Goal: Transaction & Acquisition: Purchase product/service

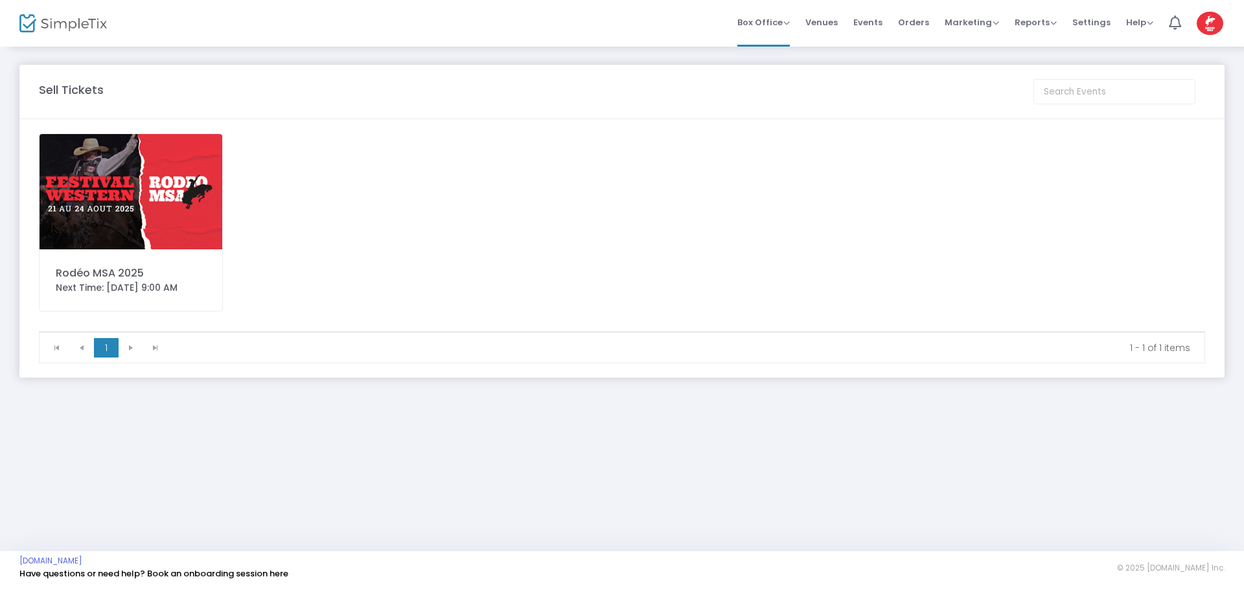
click at [135, 199] on img at bounding box center [131, 191] width 183 height 115
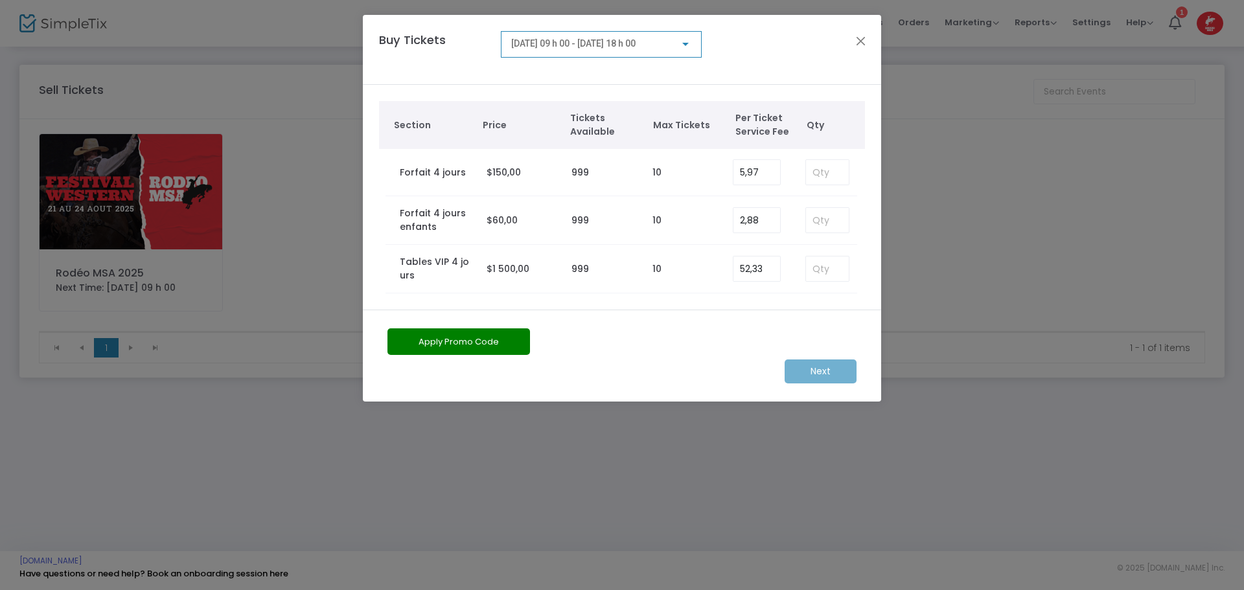
click at [604, 41] on span "[DATE] 09 h 00 - [DATE] 18 h 00" at bounding box center [573, 43] width 124 height 10
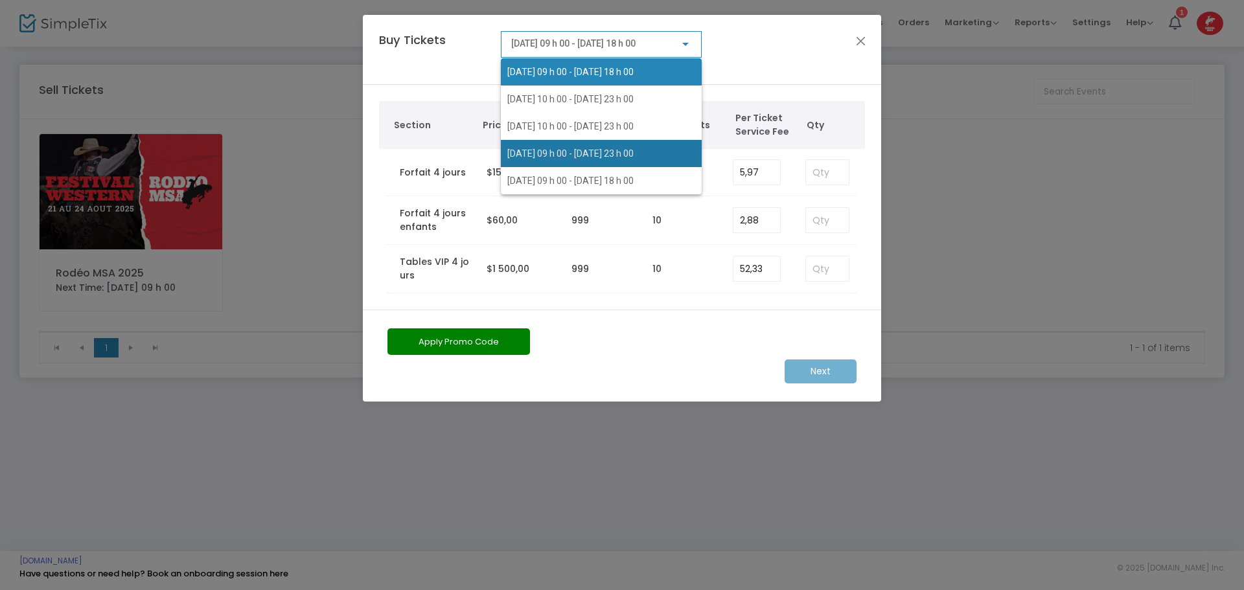
click at [564, 146] on span "[DATE] 09 h 00 - [DATE] 23 h 00" at bounding box center [601, 153] width 188 height 27
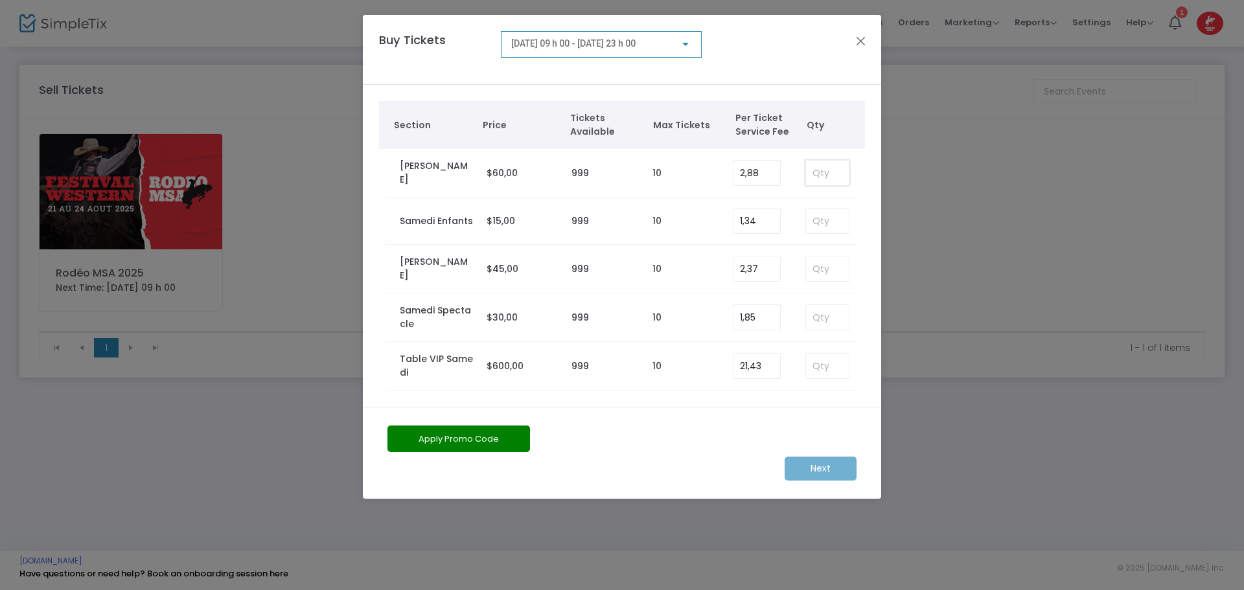
click at [825, 172] on input at bounding box center [827, 173] width 43 height 25
type input "10"
click at [822, 469] on m-button "Next" at bounding box center [820, 469] width 72 height 24
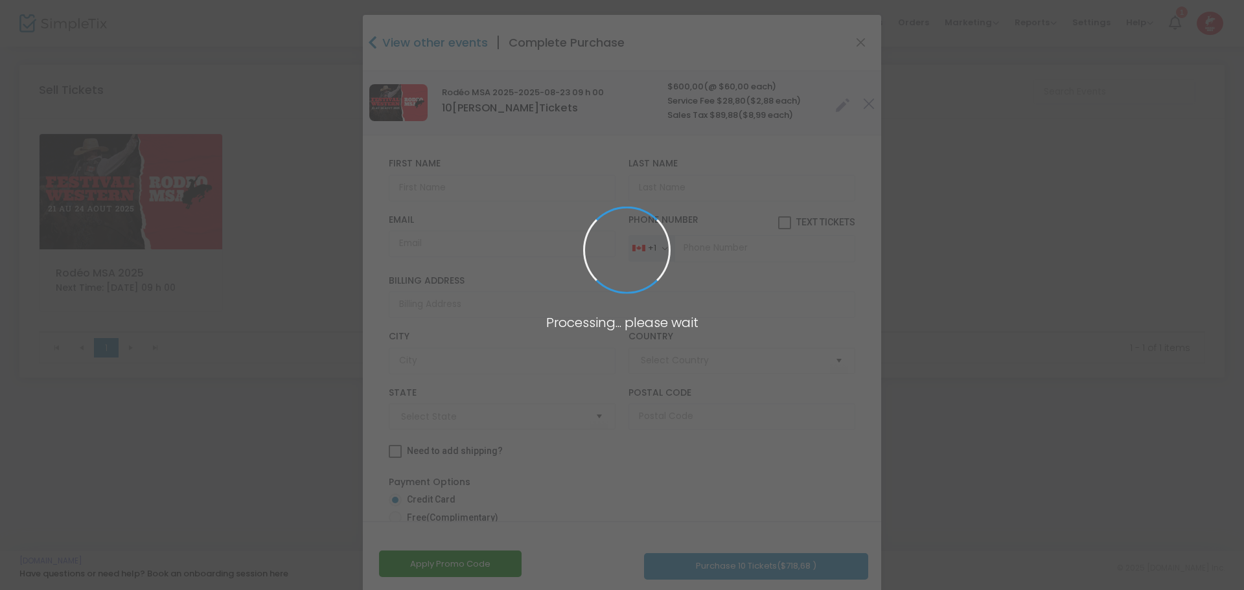
type input "[GEOGRAPHIC_DATA]"
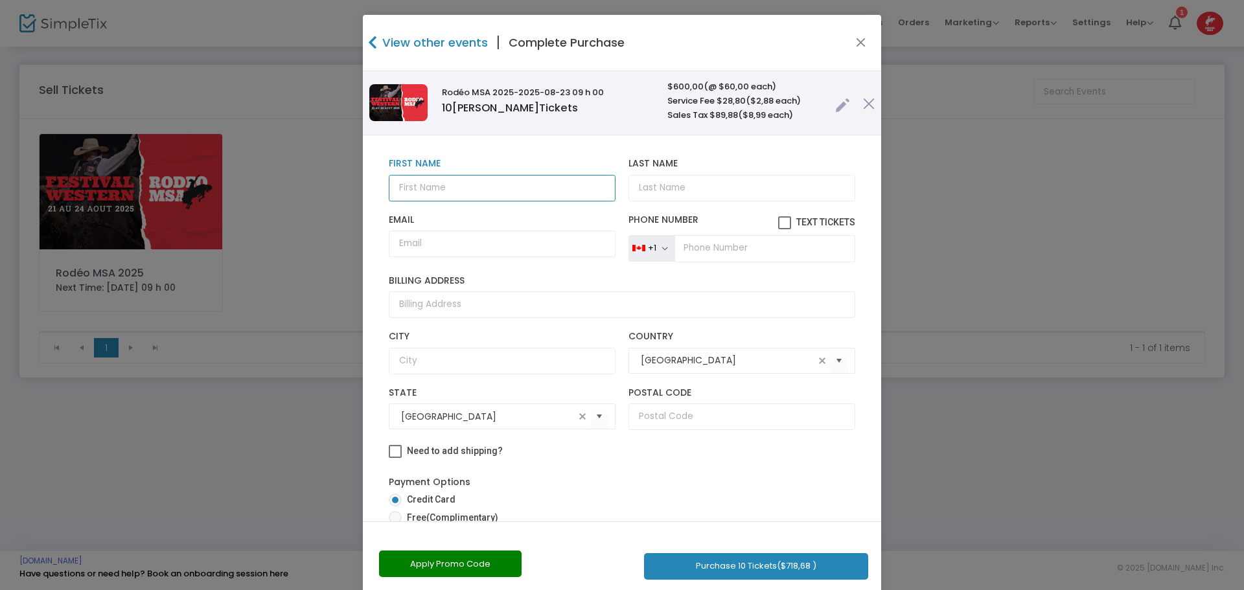
click at [456, 190] on input "text" at bounding box center [502, 188] width 227 height 27
type input "g"
type input "HOTEL DE VILLE"
drag, startPoint x: 808, startPoint y: 188, endPoint x: 298, endPoint y: 196, distance: 510.5
click at [298, 196] on ngb-modal-window "View other events | Complete Purchase Rodéo MSA 2025 -2025-08-23 09 h 00 10 Sam…" at bounding box center [622, 295] width 1244 height 590
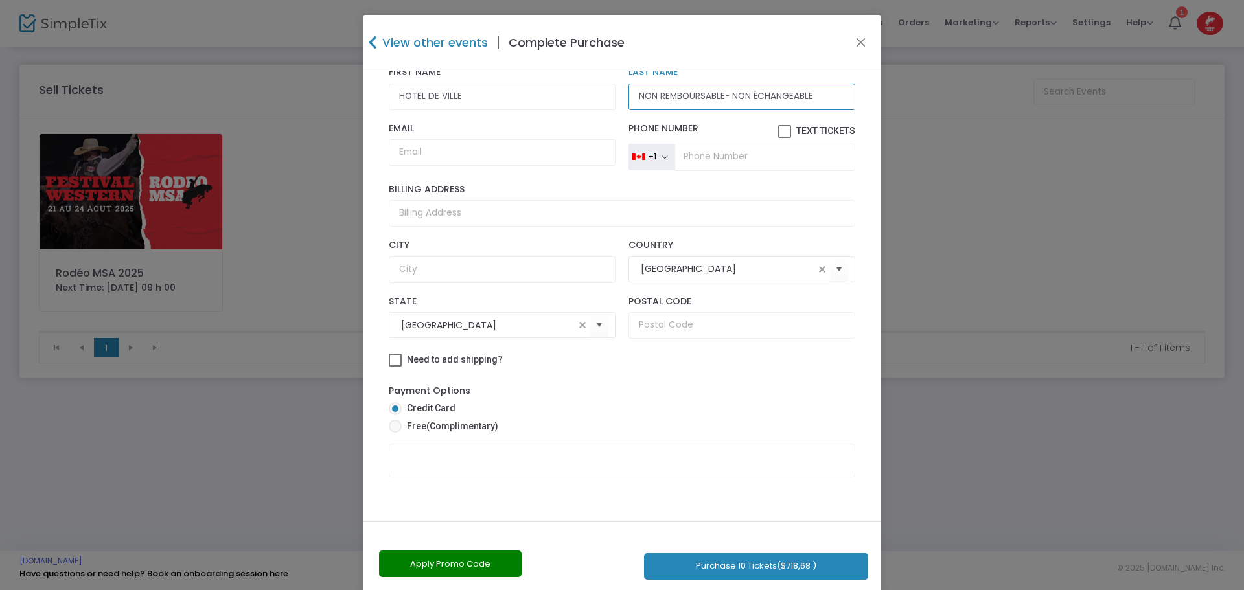
scroll to position [23, 0]
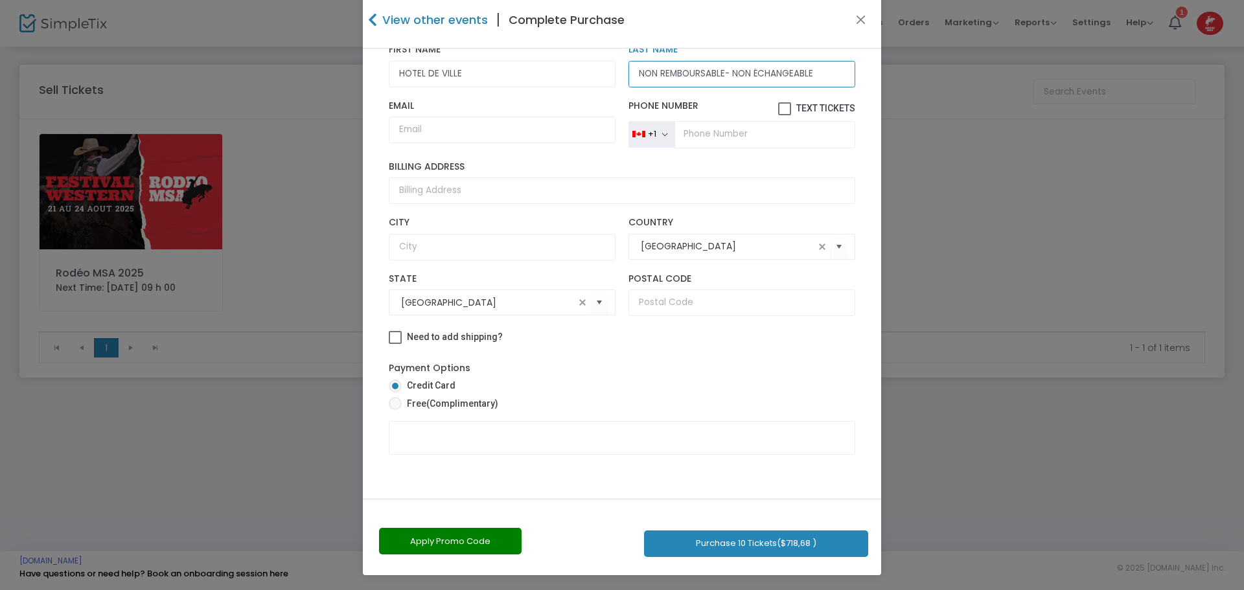
type input "NON REMBOURSABLE- NON ÉCHANGEABLE"
click at [470, 538] on button "Apply Promo Code" at bounding box center [450, 541] width 143 height 27
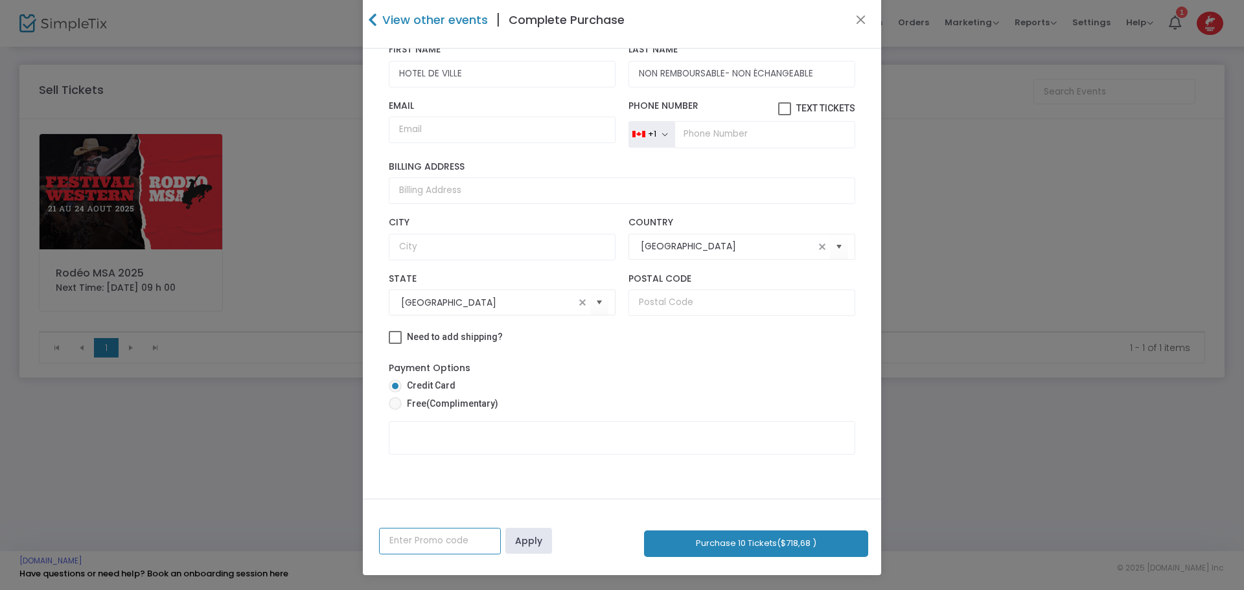
click at [470, 538] on input "text" at bounding box center [440, 541] width 122 height 27
type input "SOPHIE2025"
click at [518, 542] on link "Apply" at bounding box center [528, 541] width 47 height 26
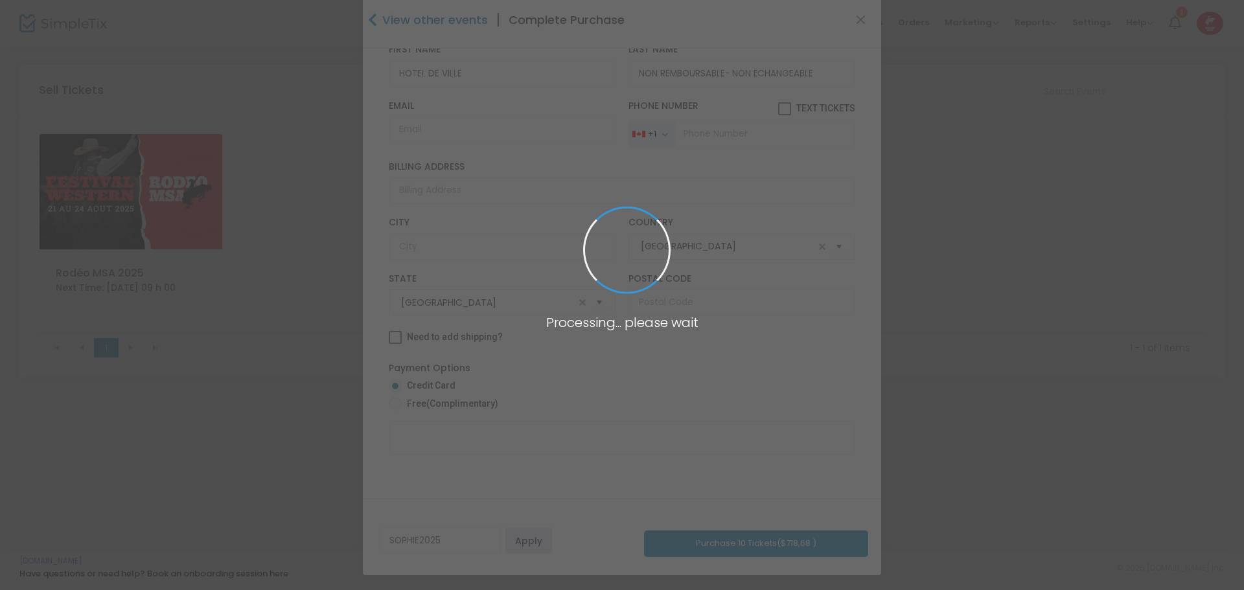
radio input "true"
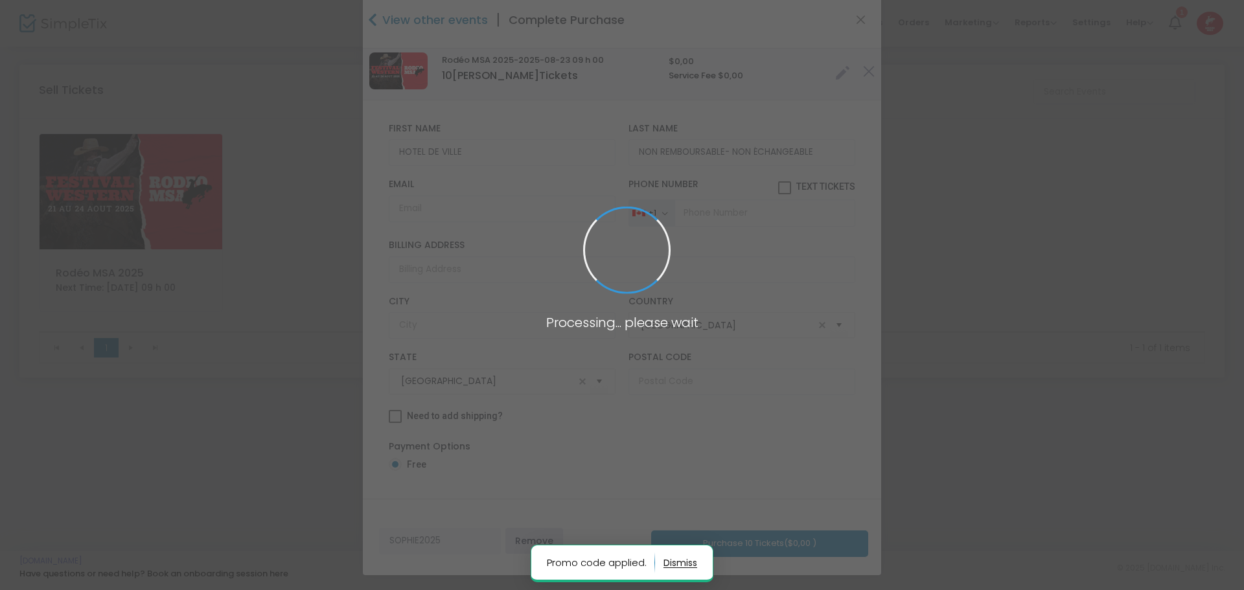
scroll to position [6, 0]
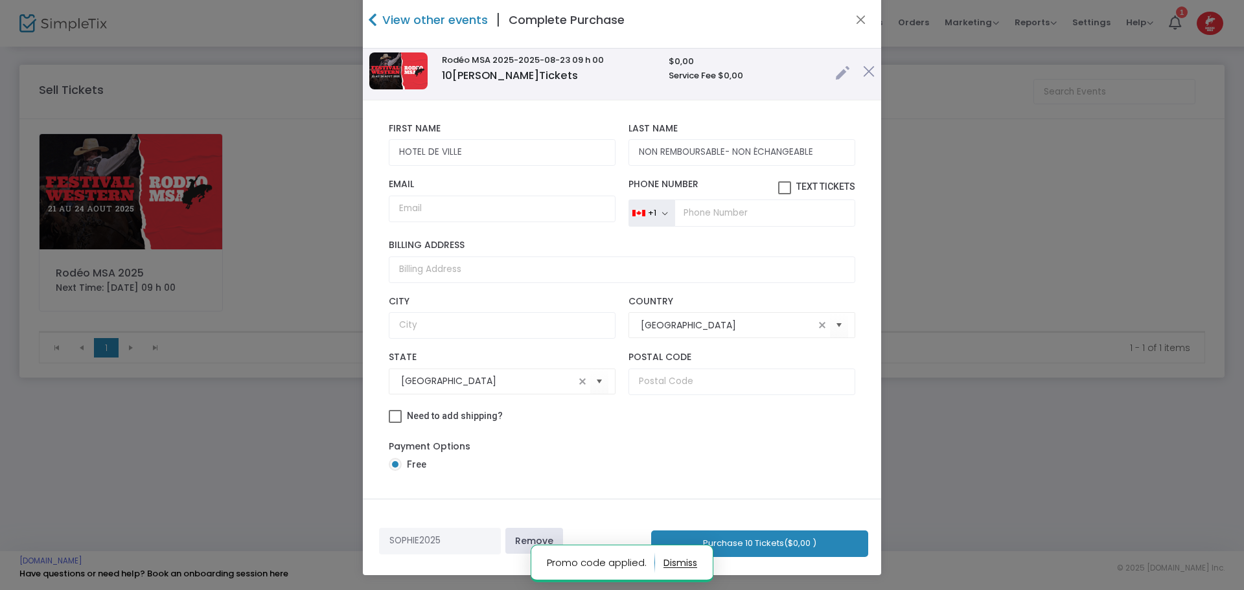
click at [762, 547] on button "Purchase 10 Tickets ($0,00 )" at bounding box center [759, 544] width 217 height 27
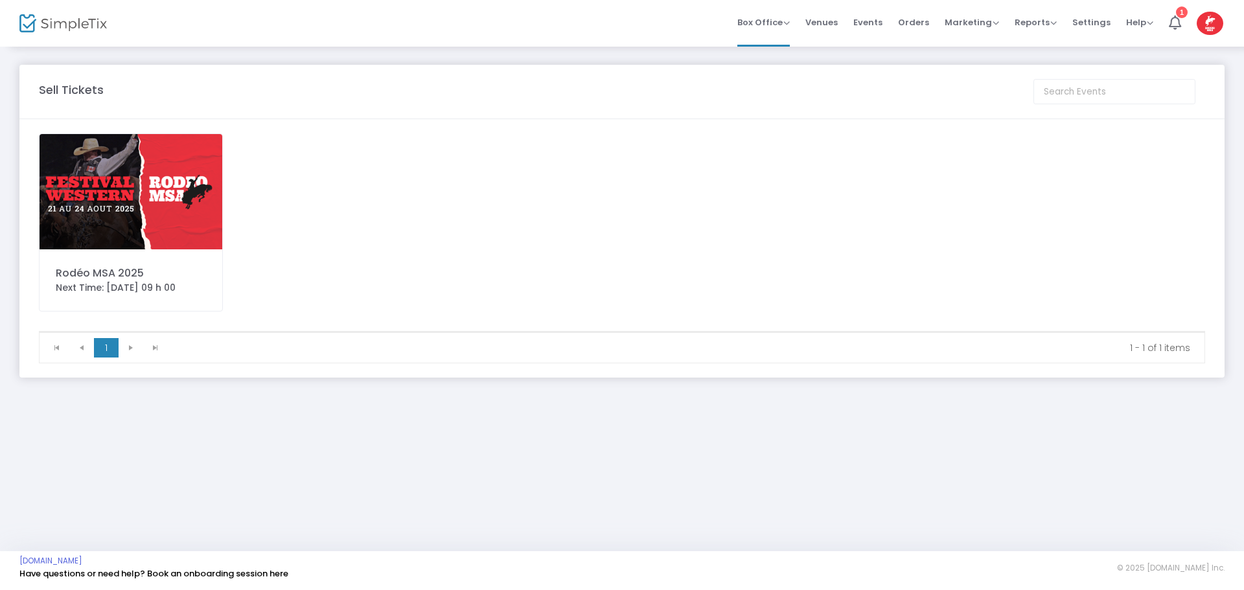
click at [137, 189] on img at bounding box center [131, 191] width 183 height 115
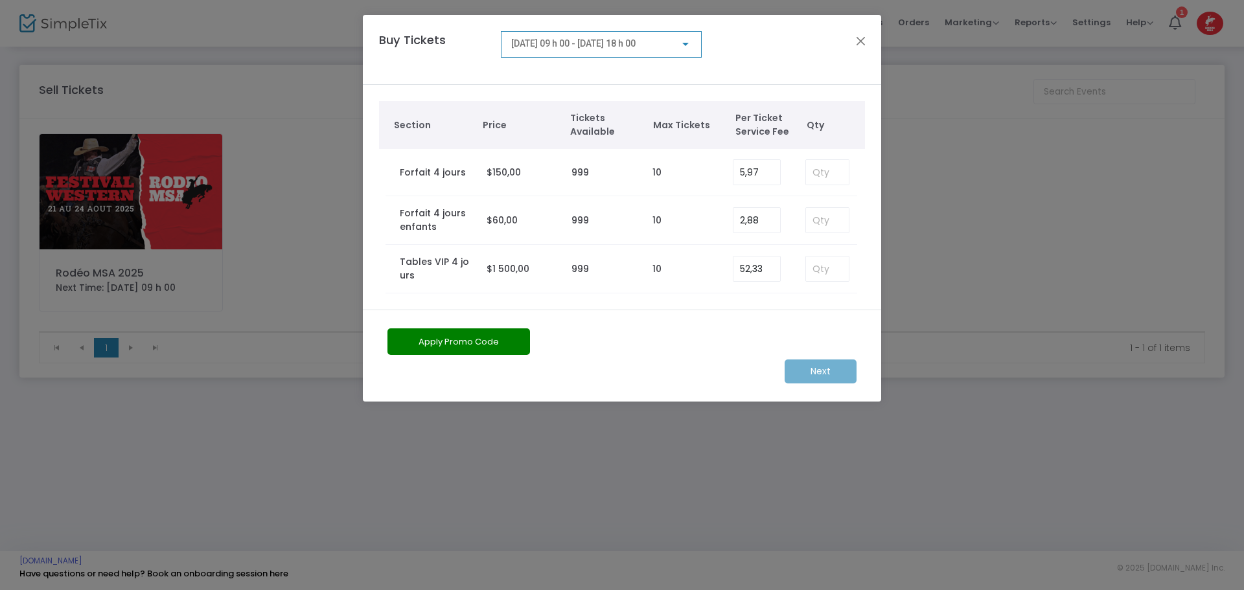
click at [527, 39] on span "[DATE] 09 h 00 - [DATE] 18 h 00" at bounding box center [573, 43] width 124 height 10
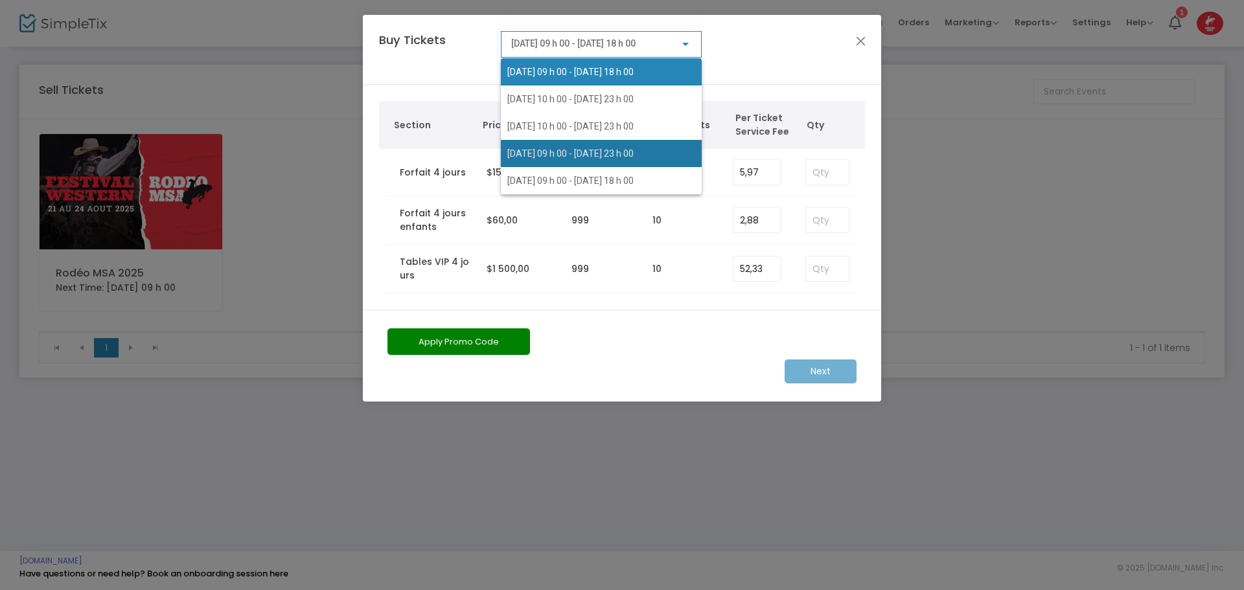
click at [544, 154] on span "[DATE] 09 h 00 - [DATE] 23 h 00" at bounding box center [570, 153] width 126 height 10
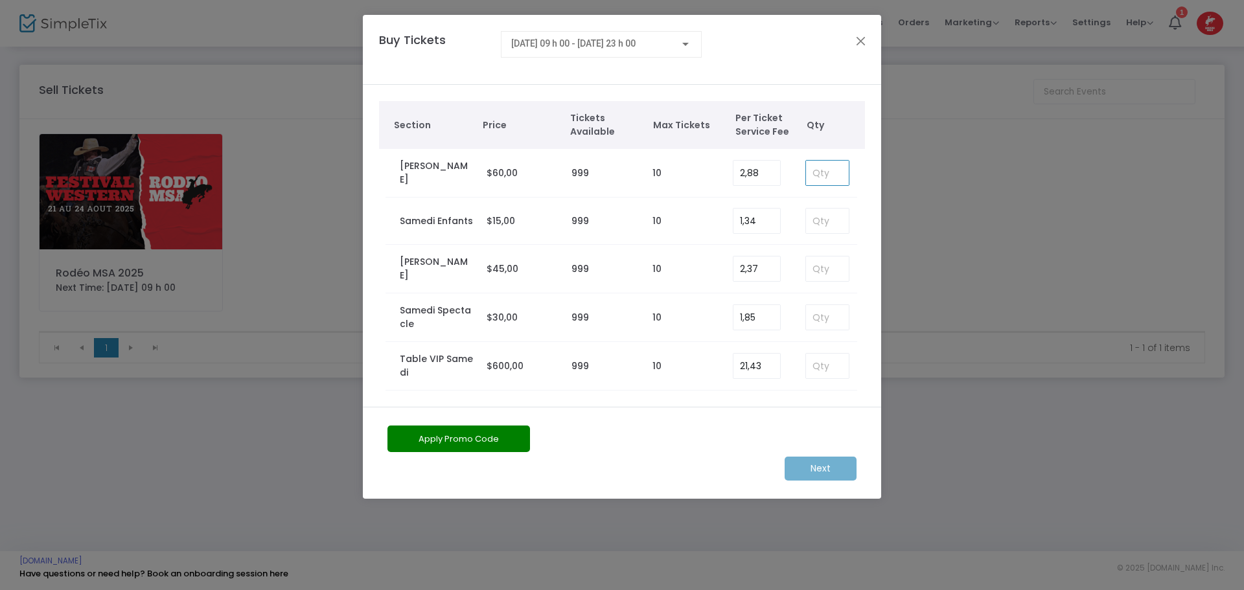
click at [847, 174] on input at bounding box center [827, 173] width 43 height 25
type input "10"
click at [838, 464] on m-button "Next" at bounding box center [820, 469] width 72 height 24
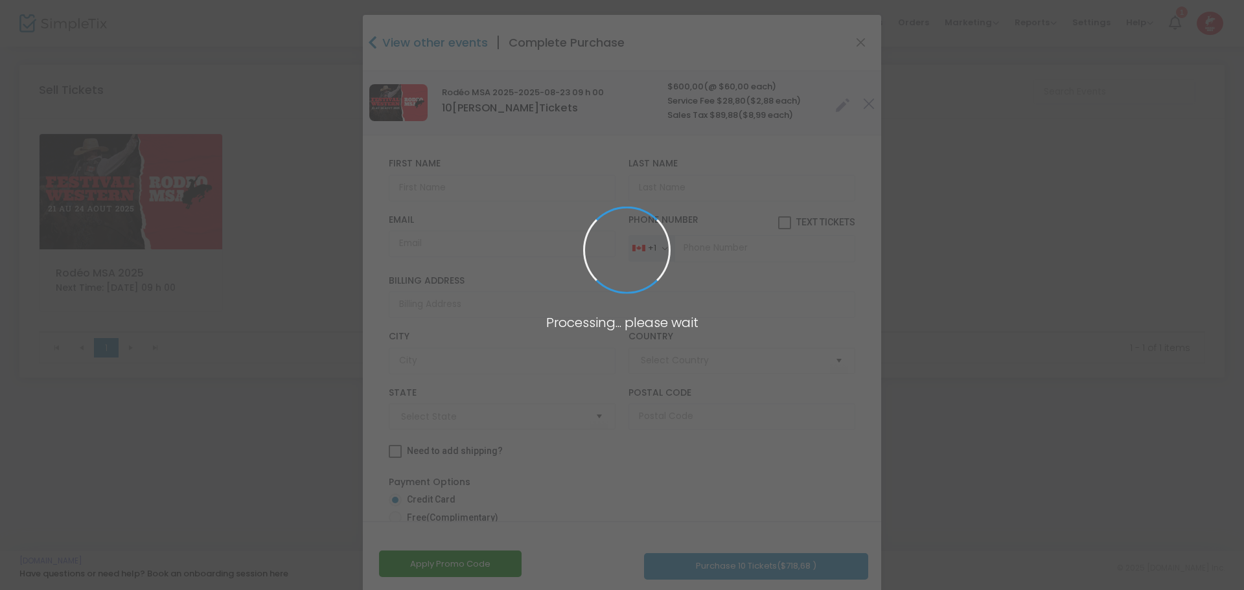
type input "[GEOGRAPHIC_DATA]"
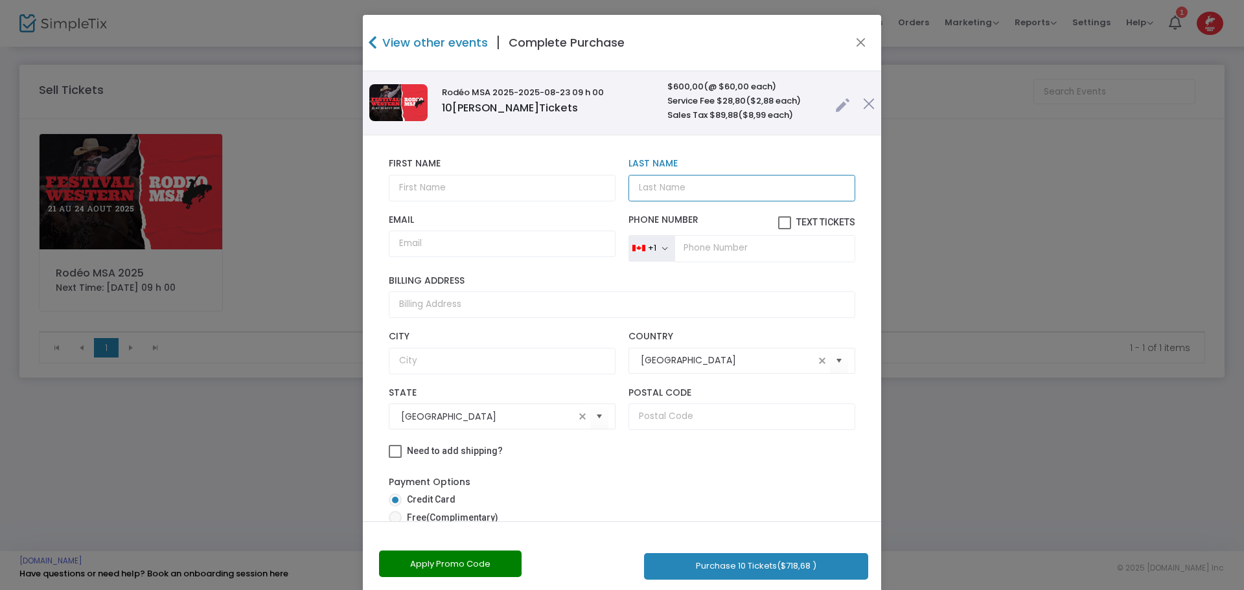
click at [677, 187] on input "Last Name" at bounding box center [741, 188] width 227 height 27
paste input "NON REMBOURSABLE- NON ÉCHANGEABLE"
type input "NON REMBOURSABLE- NON ÉCHANGEABLE"
click at [479, 179] on input "text" at bounding box center [502, 188] width 227 height 27
type input "J"
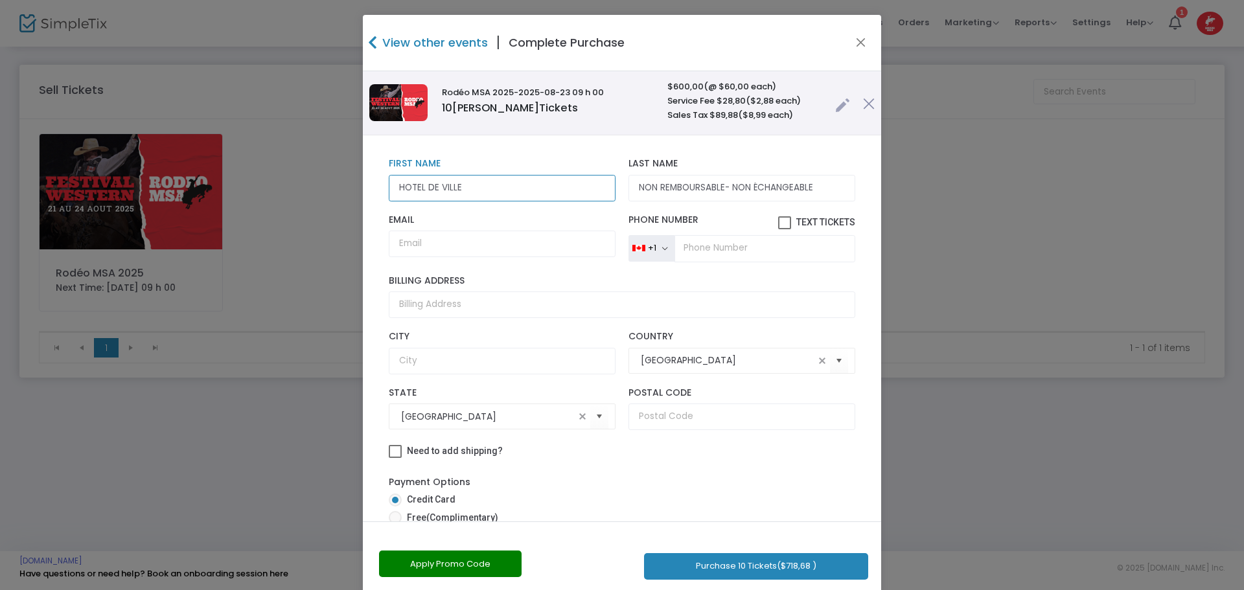
type input "HOTEL DE VILLE"
click at [447, 567] on button "Apply Promo Code" at bounding box center [450, 564] width 143 height 27
click at [470, 563] on input "text" at bounding box center [440, 564] width 122 height 27
type input "SOPHIE2025"
click at [532, 555] on link "Apply" at bounding box center [528, 564] width 47 height 26
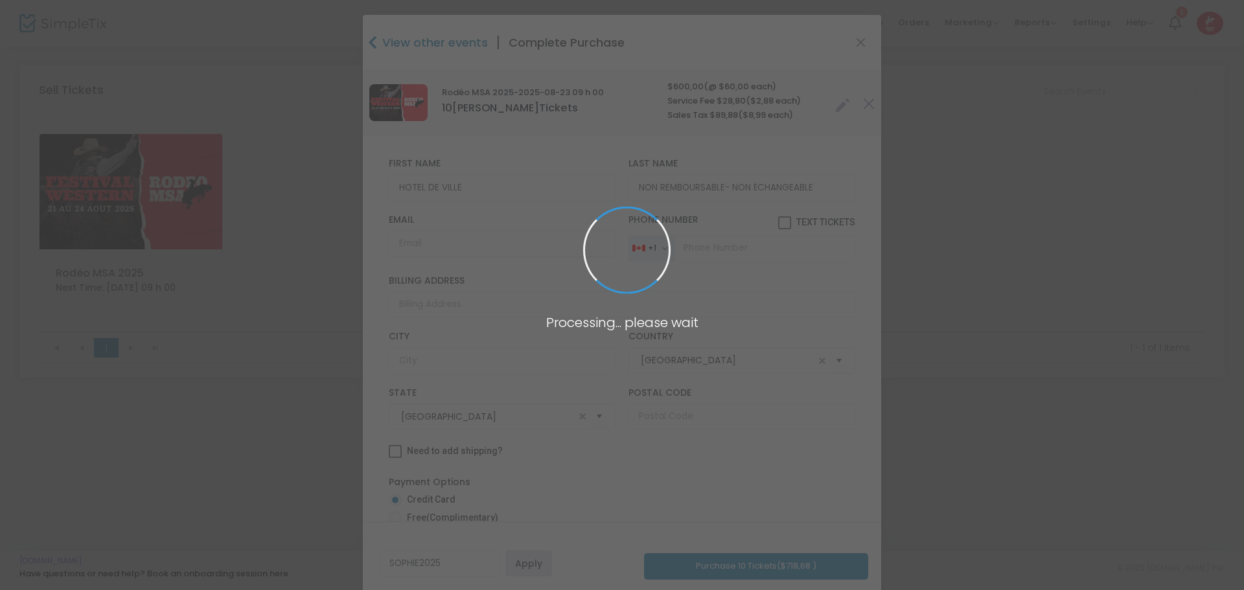
radio input "true"
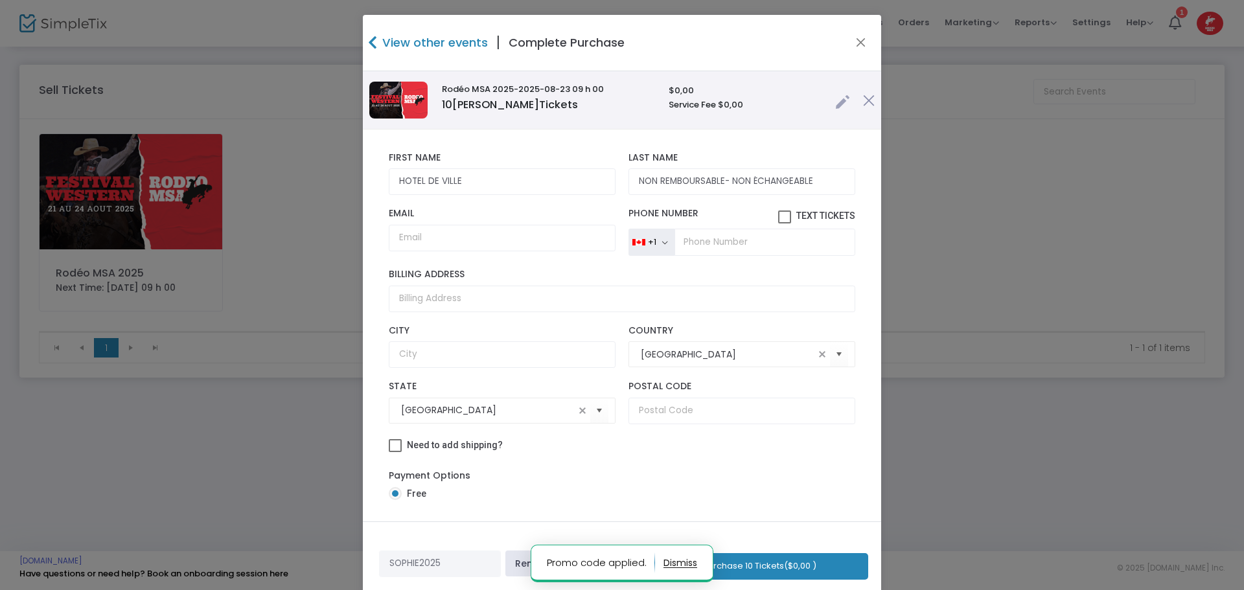
click at [757, 565] on button "Purchase 10 Tickets ($0,00 )" at bounding box center [759, 566] width 217 height 27
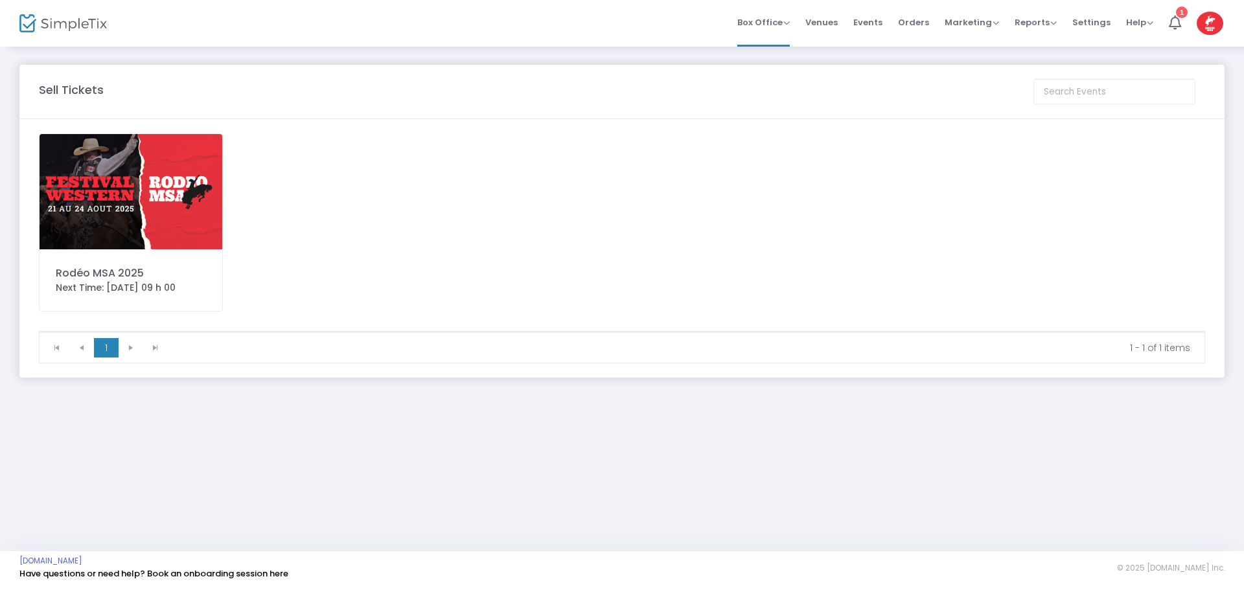
click at [149, 216] on img at bounding box center [131, 191] width 183 height 115
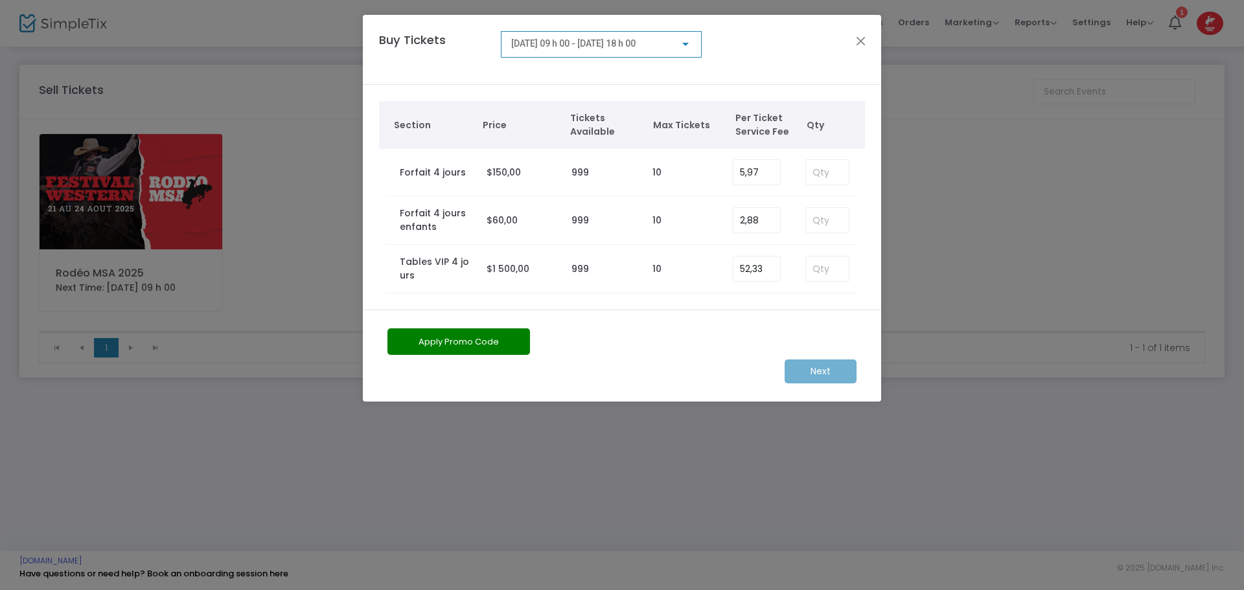
click at [545, 45] on span "[DATE] 09 h 00 - [DATE] 18 h 00" at bounding box center [573, 43] width 124 height 10
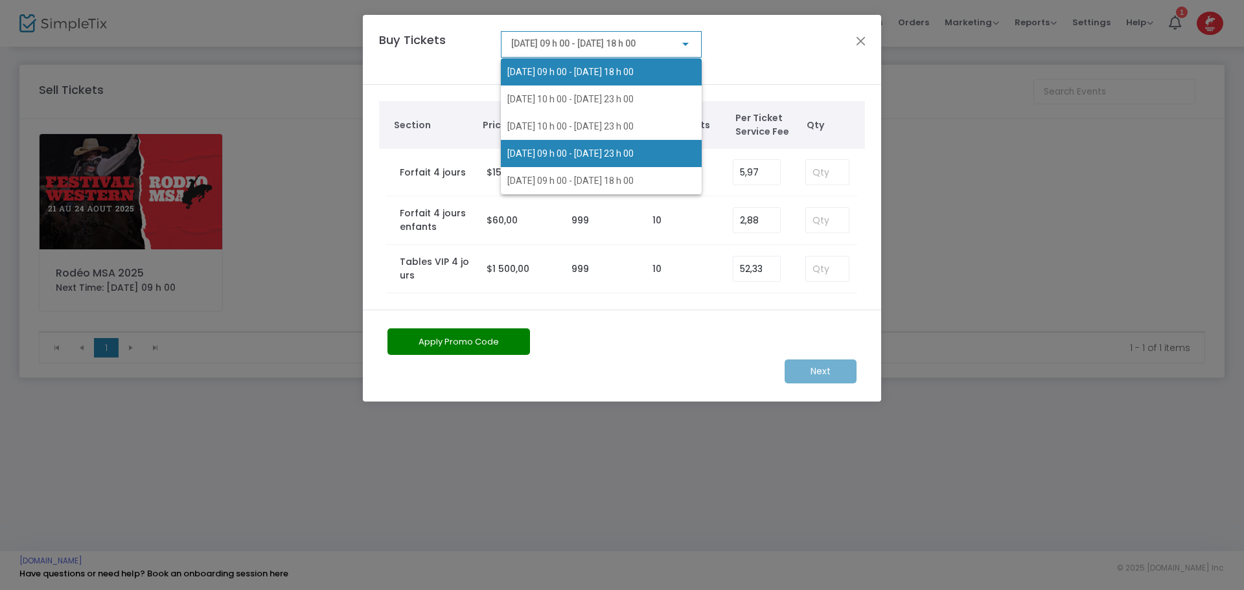
click at [560, 150] on span "[DATE] 09 h 00 - [DATE] 23 h 00" at bounding box center [570, 153] width 126 height 10
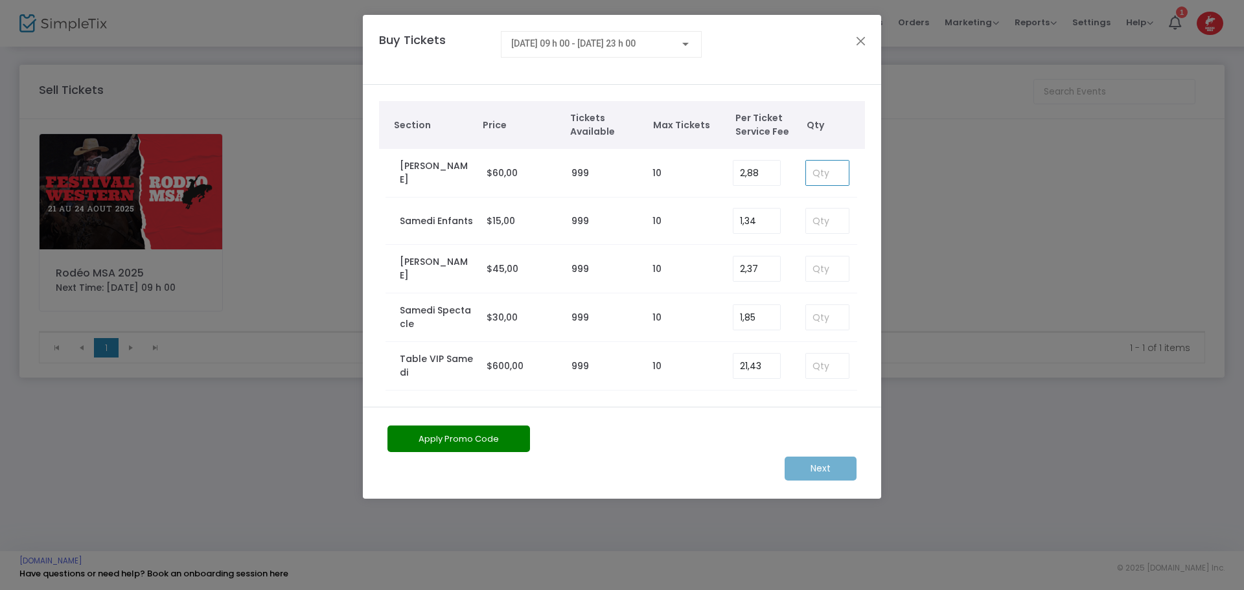
drag, startPoint x: 809, startPoint y: 170, endPoint x: 828, endPoint y: 168, distance: 18.9
click at [817, 171] on input at bounding box center [827, 173] width 43 height 25
type input "10"
click at [820, 470] on m-button "Next" at bounding box center [820, 469] width 72 height 24
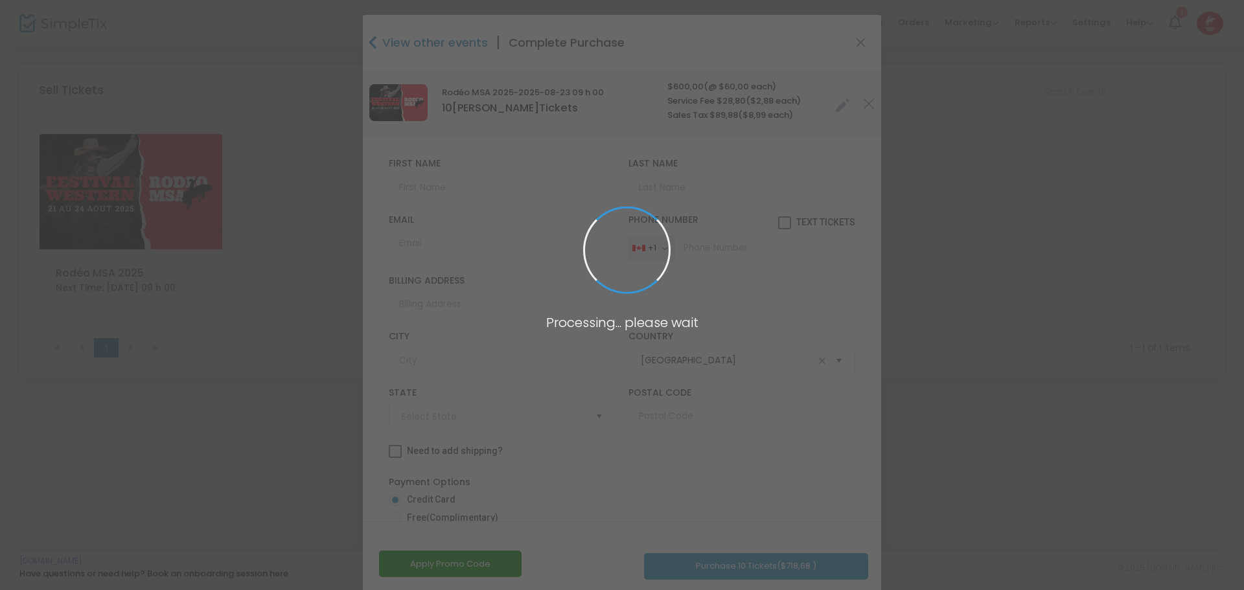
type input "[GEOGRAPHIC_DATA]"
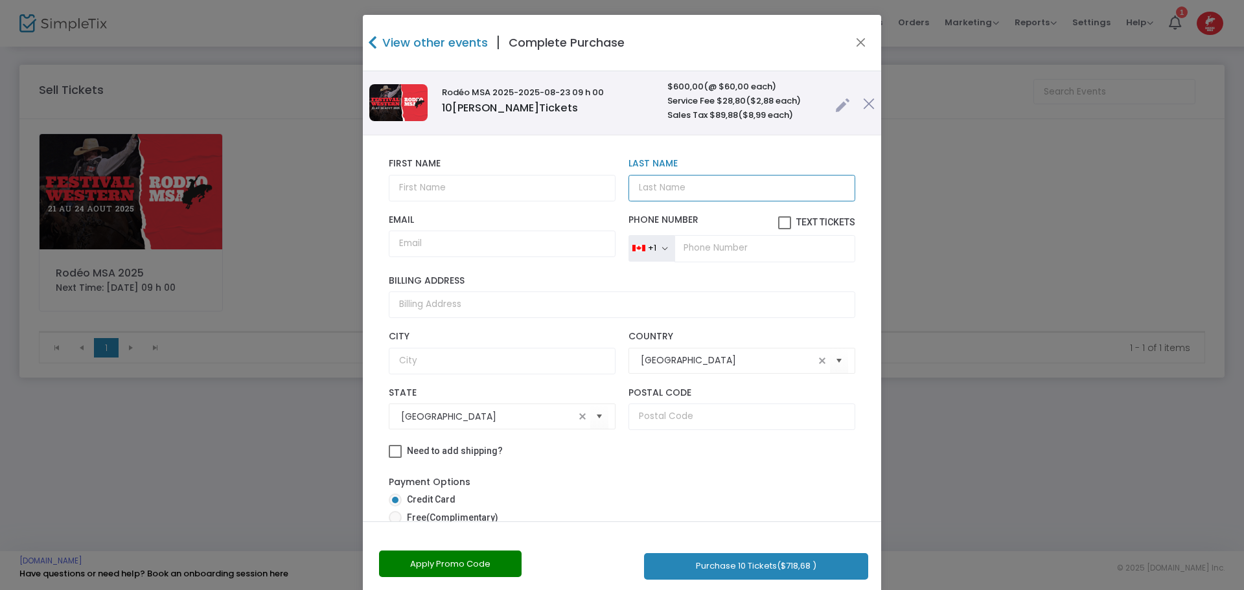
click at [683, 183] on input "Last Name" at bounding box center [741, 188] width 227 height 27
paste input "NON REMBOURSABLE- NON ÉCHANGEABLE"
type input "NON REMBOURSABLE- NON ÉCHANGEABLE"
click at [434, 181] on input "text" at bounding box center [502, 188] width 227 height 27
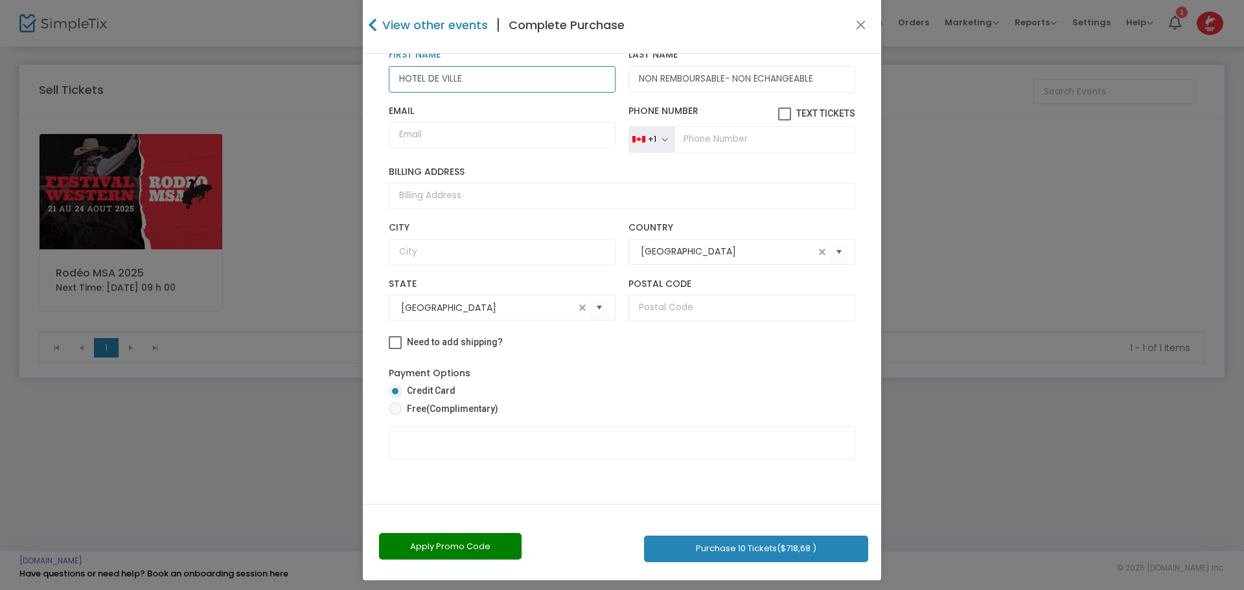
scroll to position [23, 0]
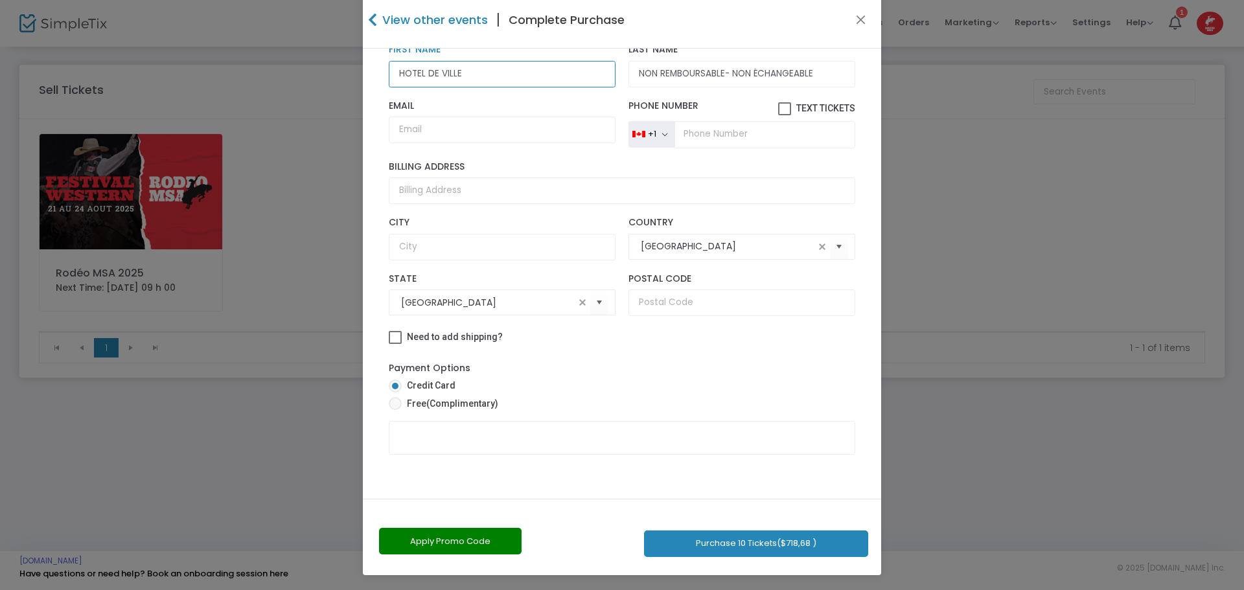
type input "HOTEL DE VILLE"
click at [475, 542] on button "Apply Promo Code" at bounding box center [450, 541] width 143 height 27
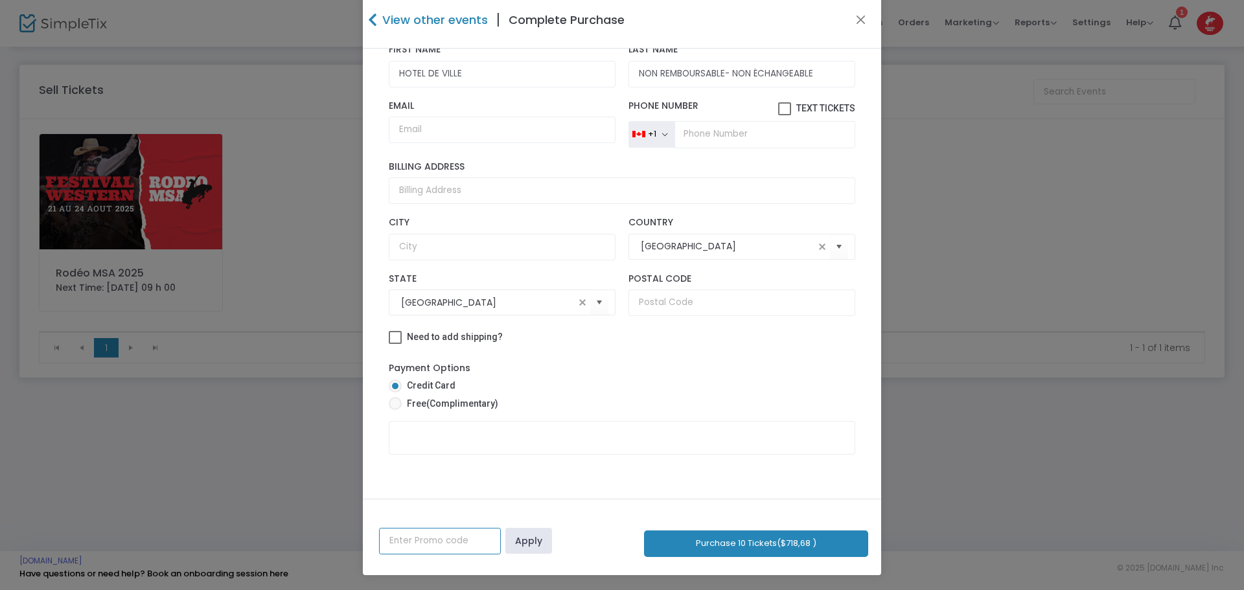
click at [422, 546] on input "text" at bounding box center [440, 541] width 122 height 27
type input "SOPHIE2025"
click at [521, 542] on link "Apply" at bounding box center [528, 541] width 47 height 26
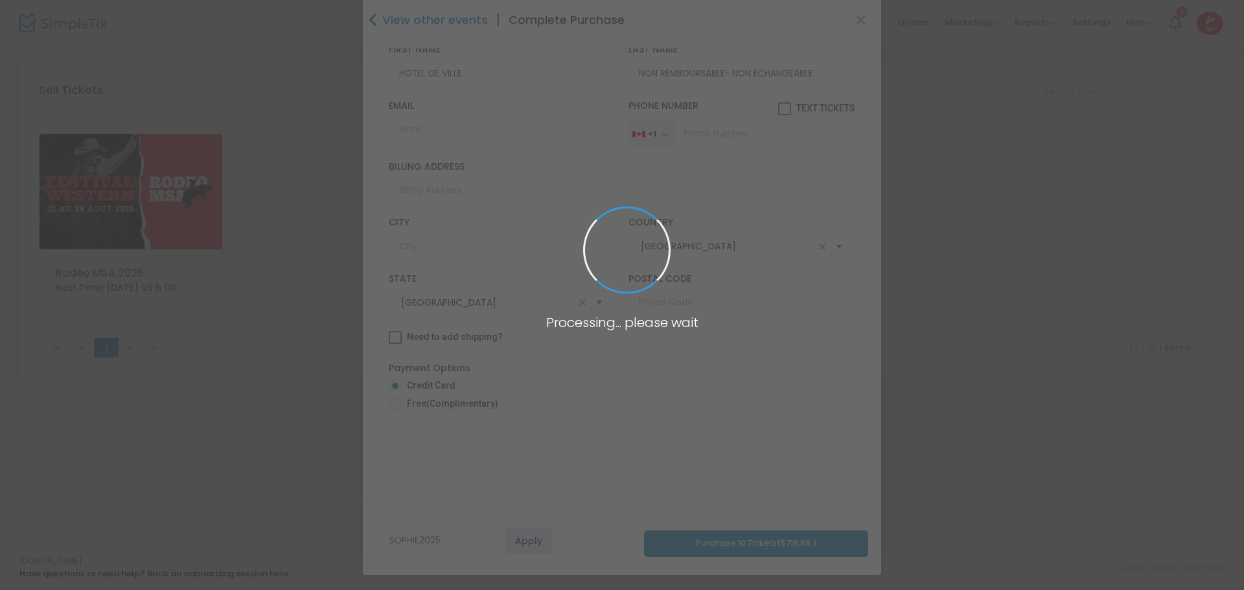
radio input "true"
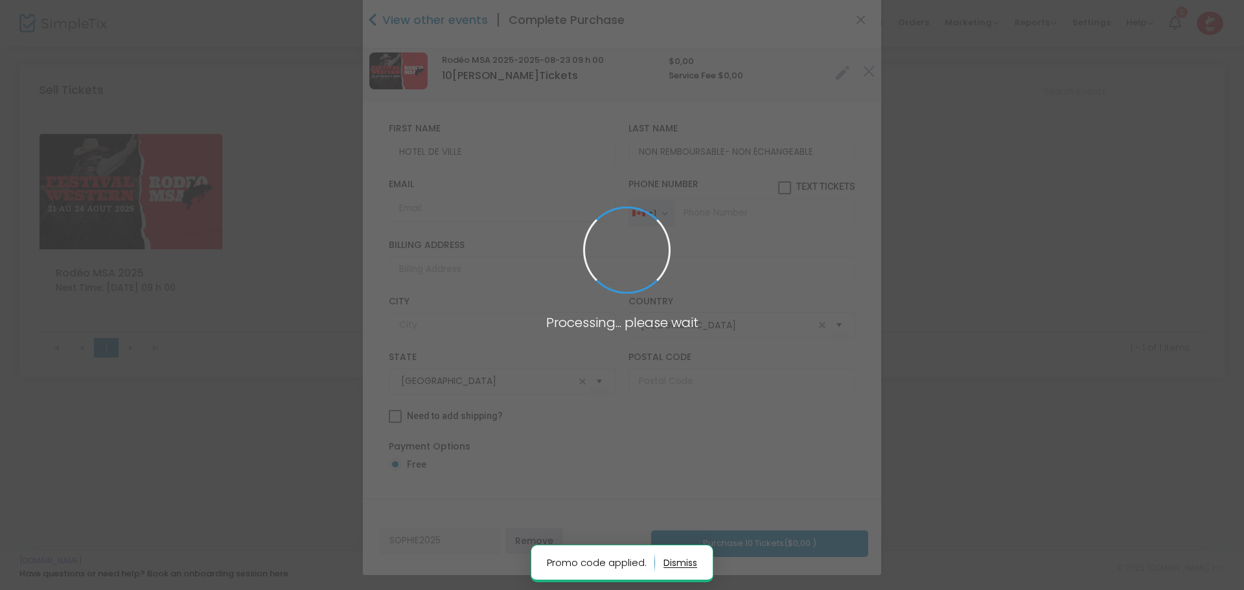
scroll to position [6, 0]
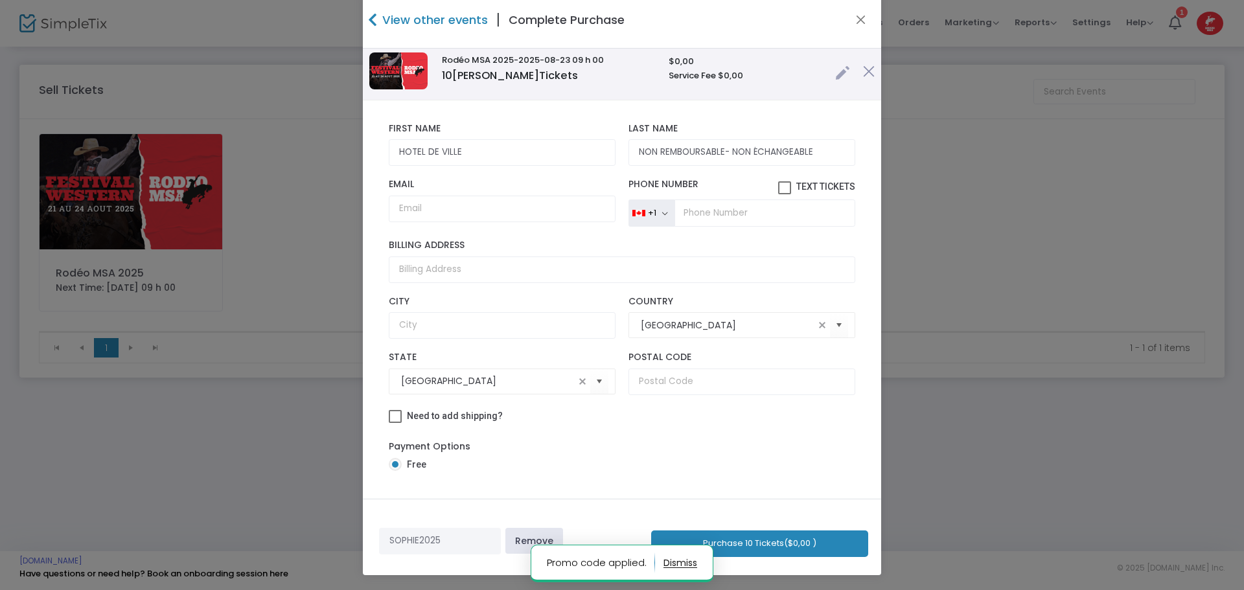
click at [753, 539] on button "Purchase 10 Tickets ($0,00 )" at bounding box center [759, 544] width 217 height 27
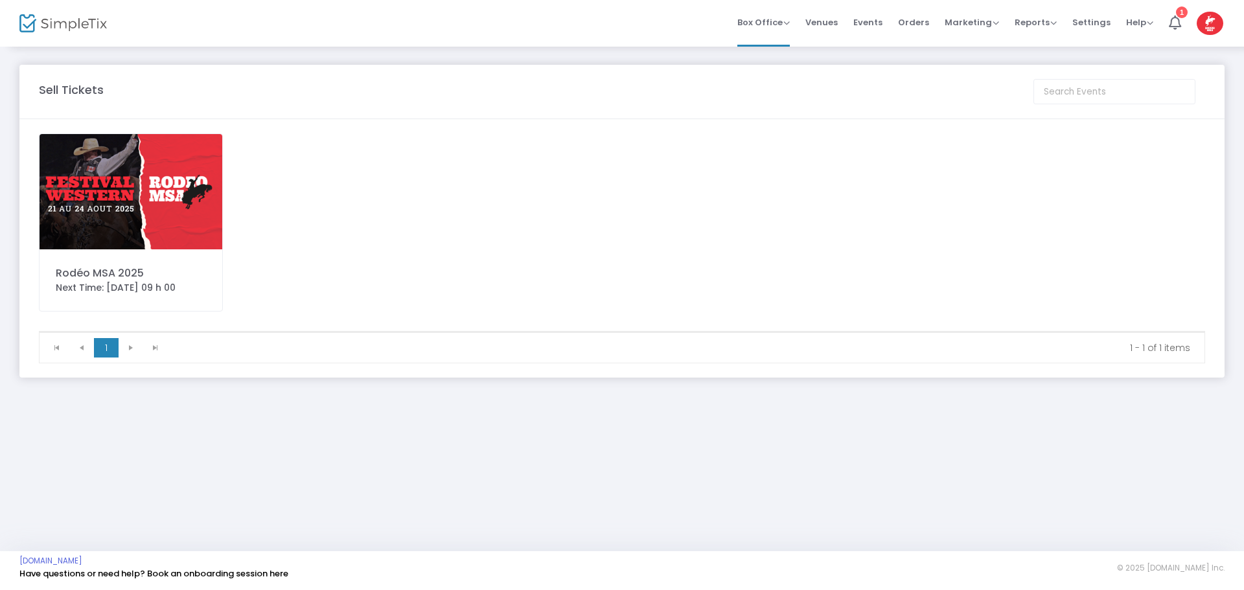
click at [119, 190] on img at bounding box center [131, 191] width 183 height 115
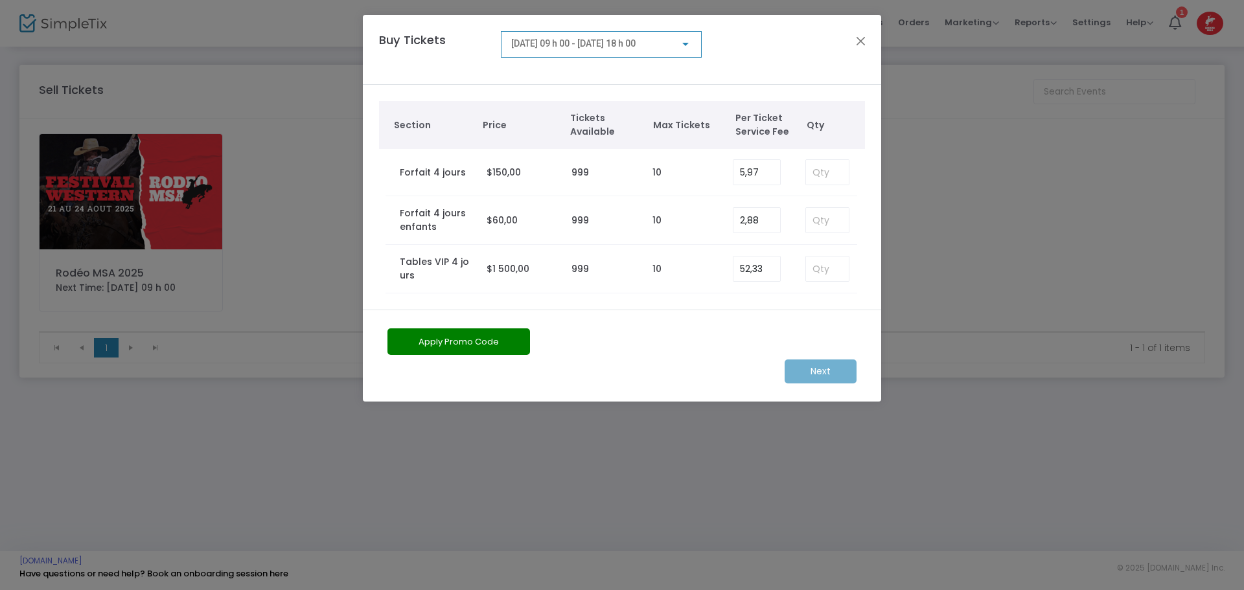
click at [553, 43] on span "[DATE] 09 h 00 - [DATE] 18 h 00" at bounding box center [573, 43] width 124 height 10
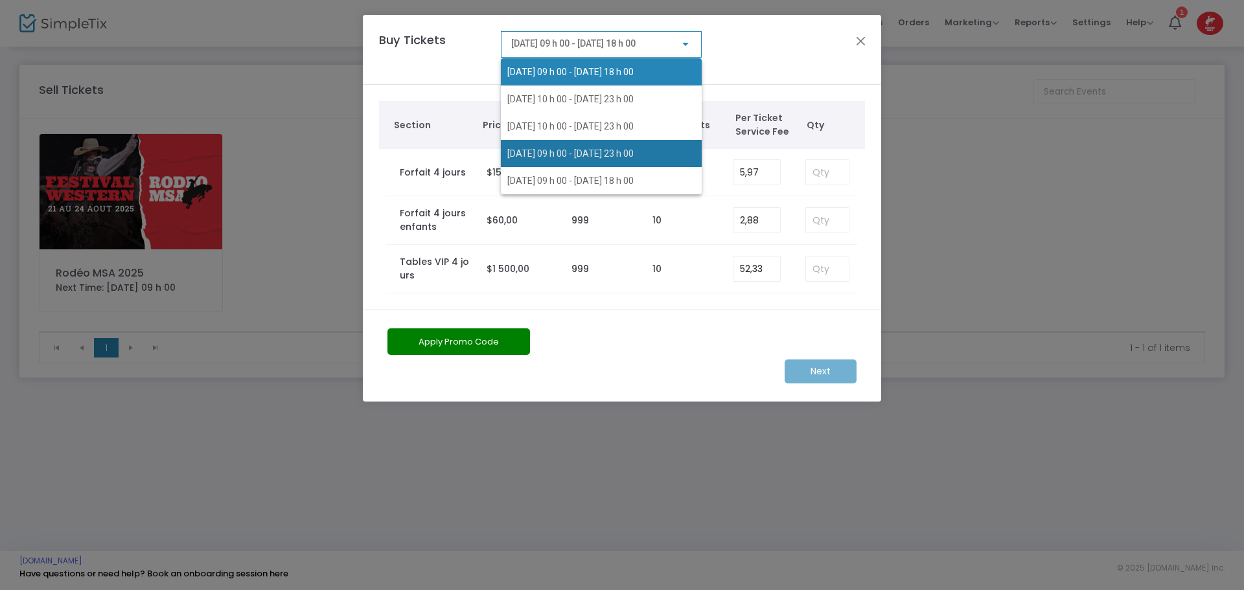
click at [556, 150] on span "[DATE] 09 h 00 - [DATE] 23 h 00" at bounding box center [570, 153] width 126 height 10
